Goal: Task Accomplishment & Management: Manage account settings

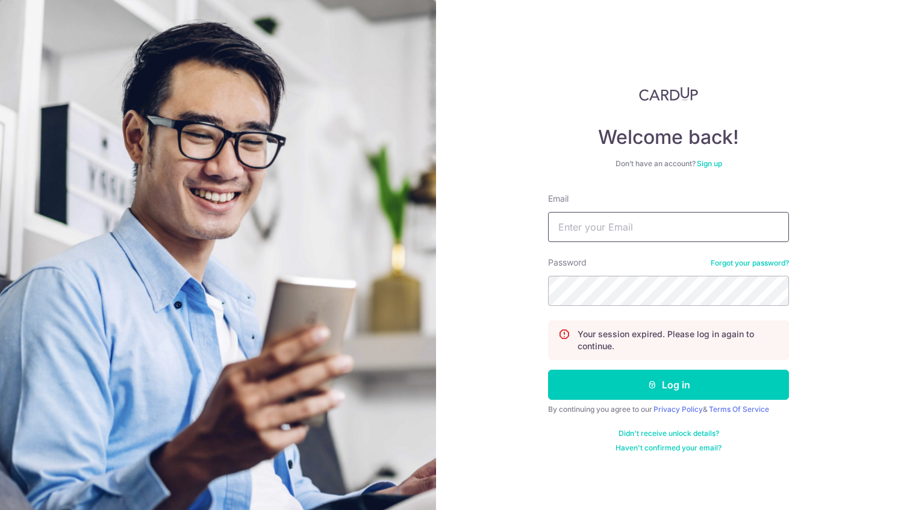
type input "[PERSON_NAME][EMAIL_ADDRESS][DOMAIN_NAME]"
click at [667, 384] on button "Log in" at bounding box center [668, 385] width 241 height 30
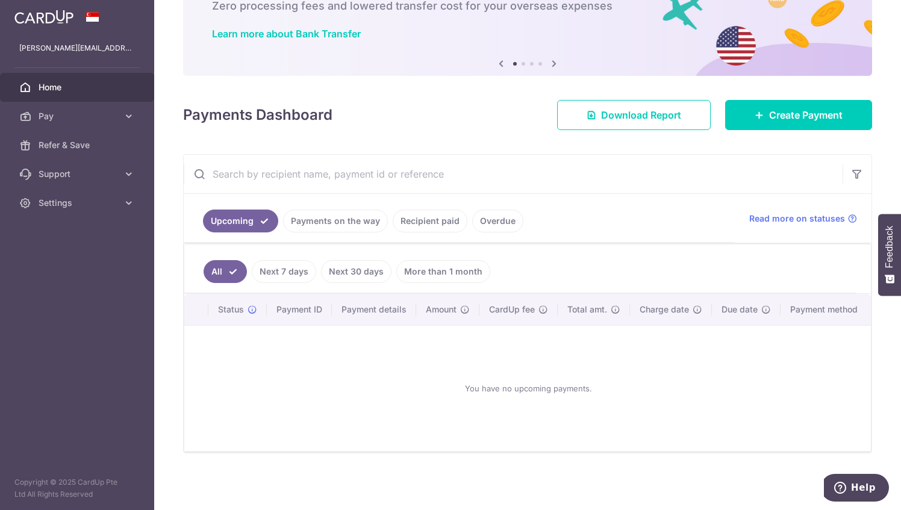
scroll to position [80, 0]
click at [93, 203] on span "Settings" at bounding box center [79, 203] width 80 height 12
click at [67, 227] on span "Account" at bounding box center [79, 232] width 80 height 12
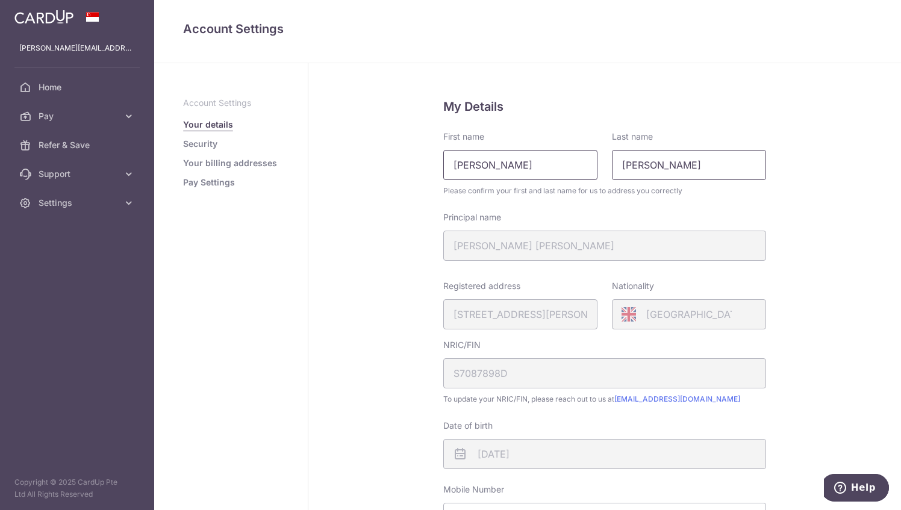
drag, startPoint x: 667, startPoint y: 164, endPoint x: 586, endPoint y: 164, distance: 81.3
click at [586, 164] on div "First name John Johnson Last name Steven" at bounding box center [604, 155] width 337 height 49
type input "j"
type input "JOHNSON"
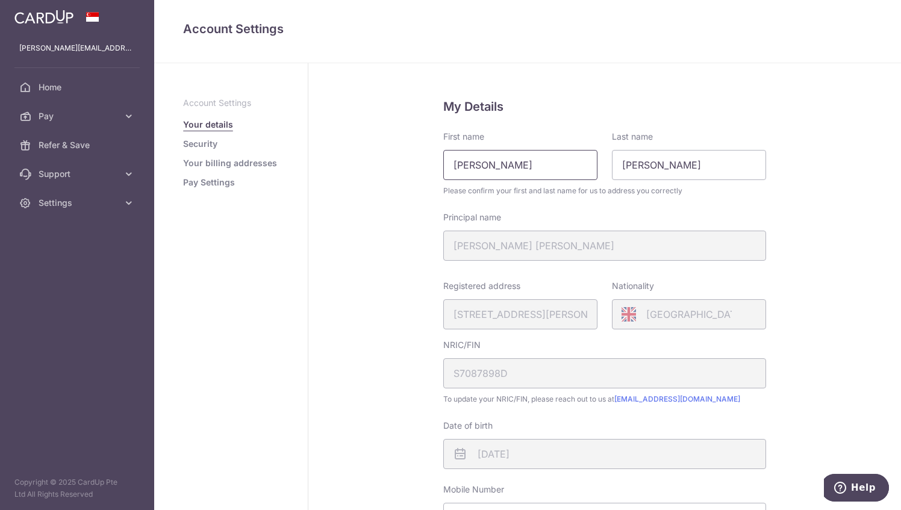
drag, startPoint x: 524, startPoint y: 166, endPoint x: 398, endPoint y: 165, distance: 126.5
click at [398, 165] on div "My Details First name John Johnson Last name JOHNSON Please confirm your first …" at bounding box center [605, 418] width 593 height 710
type input "STEVEN"
click at [353, 227] on div "My Details First name STEVEN Last name JOHNSON Please confirm your first and la…" at bounding box center [605, 418] width 593 height 710
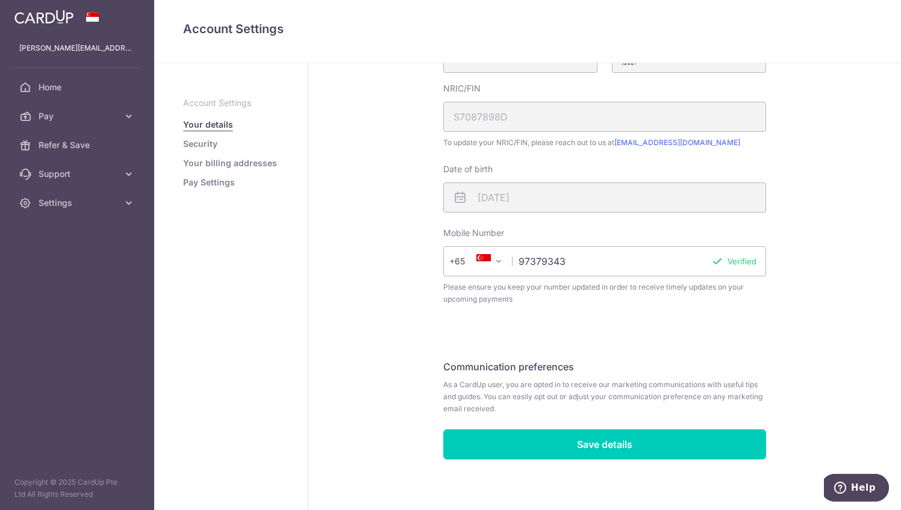
scroll to position [262, 0]
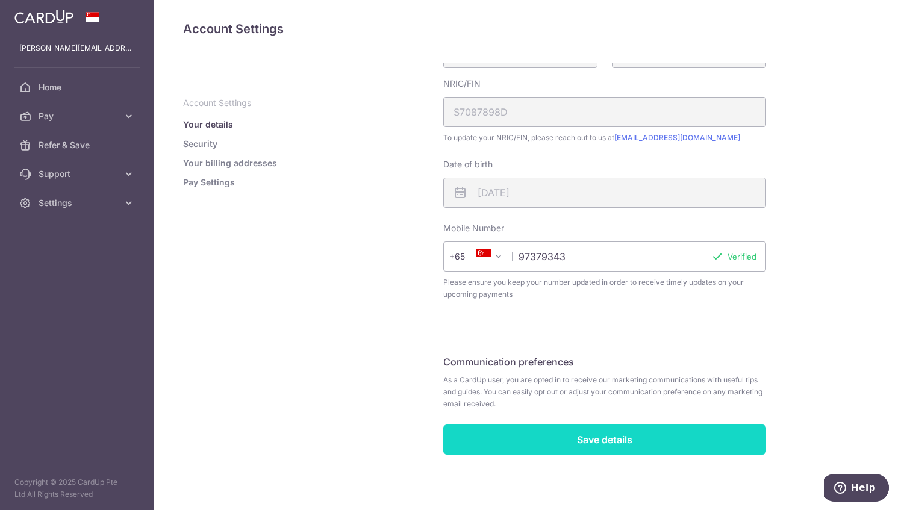
click at [604, 445] on input "Save details" at bounding box center [604, 440] width 323 height 30
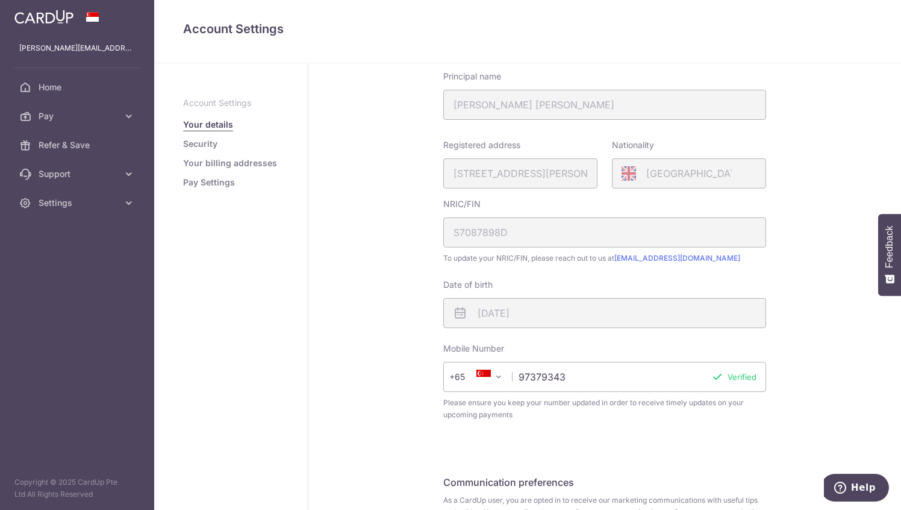
scroll to position [20, 0]
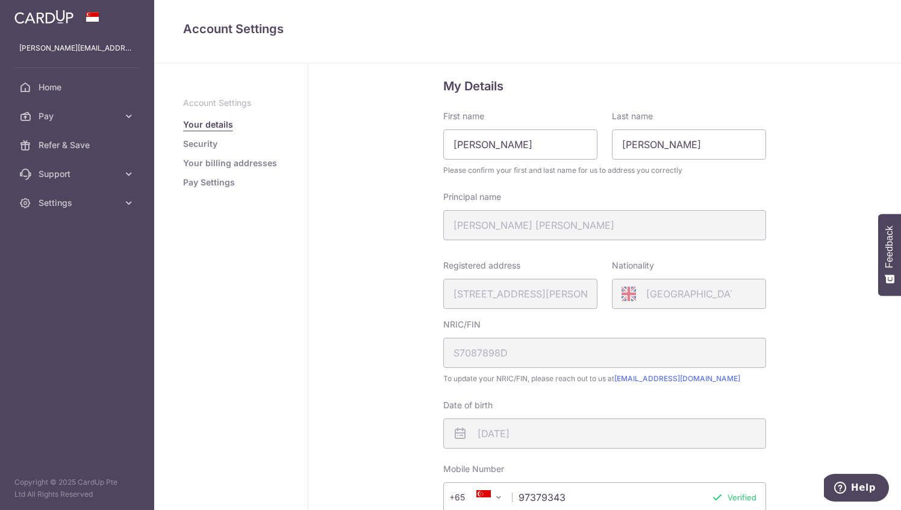
click at [199, 145] on link "Security" at bounding box center [200, 144] width 34 height 12
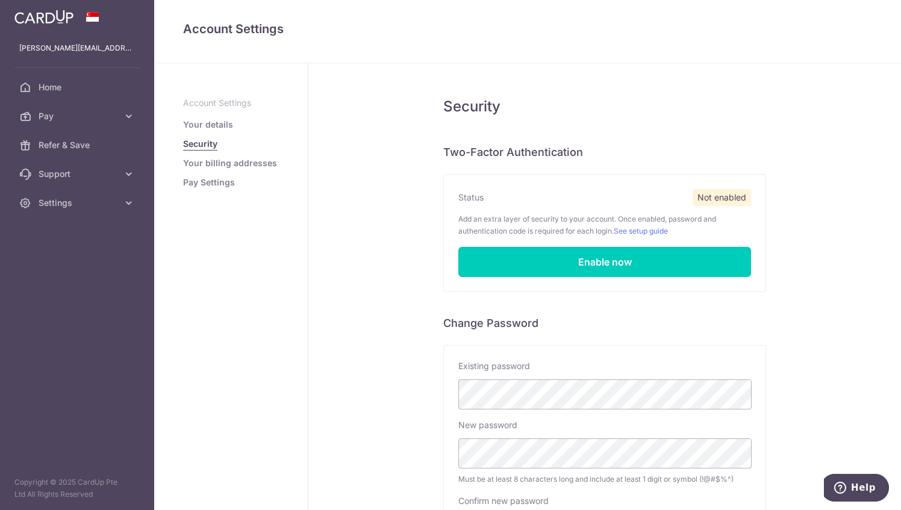
click at [229, 166] on link "Your billing addresses" at bounding box center [230, 163] width 94 height 12
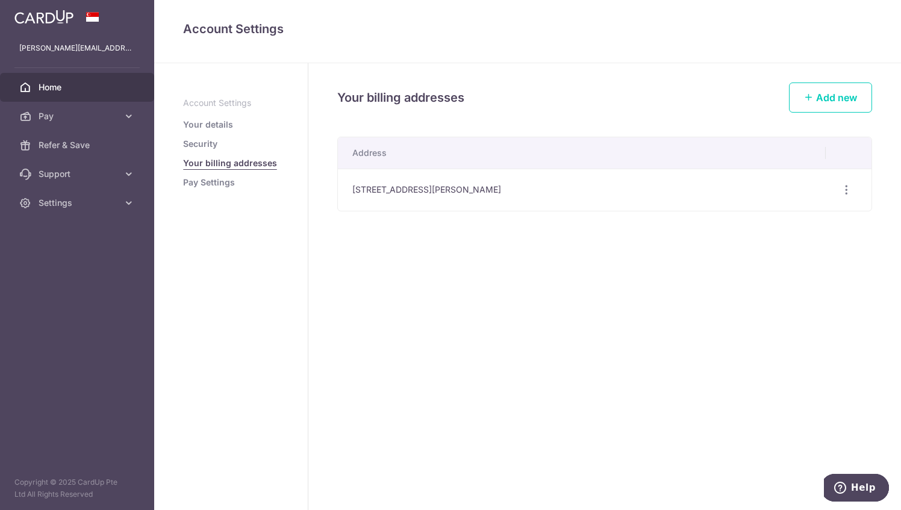
click at [53, 88] on span "Home" at bounding box center [79, 87] width 80 height 12
